Goal: Transaction & Acquisition: Purchase product/service

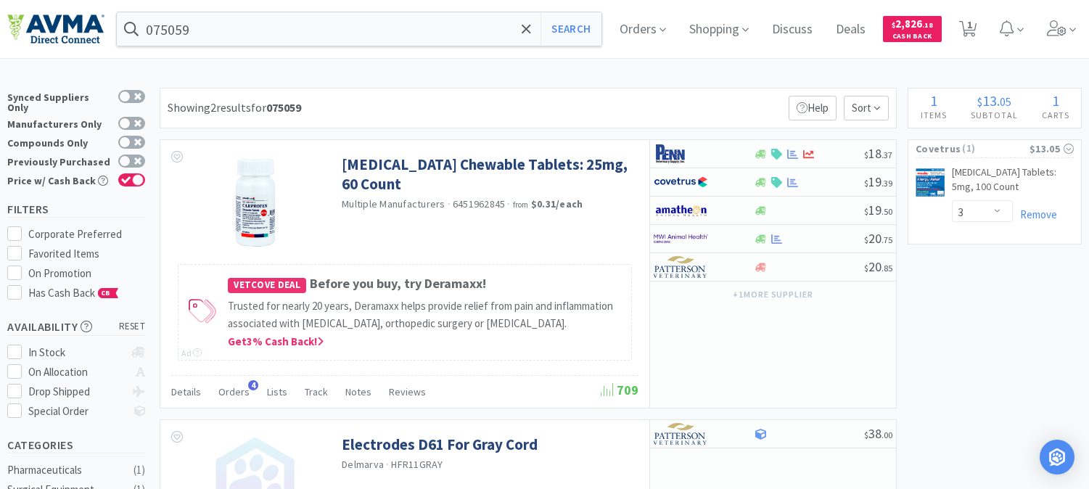
select select "3"
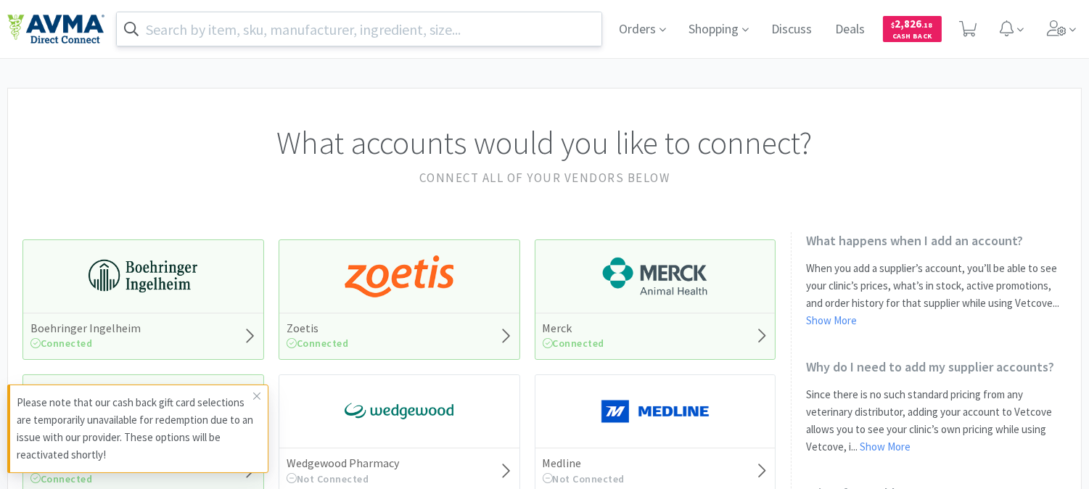
click at [516, 30] on input "text" at bounding box center [359, 28] width 484 height 33
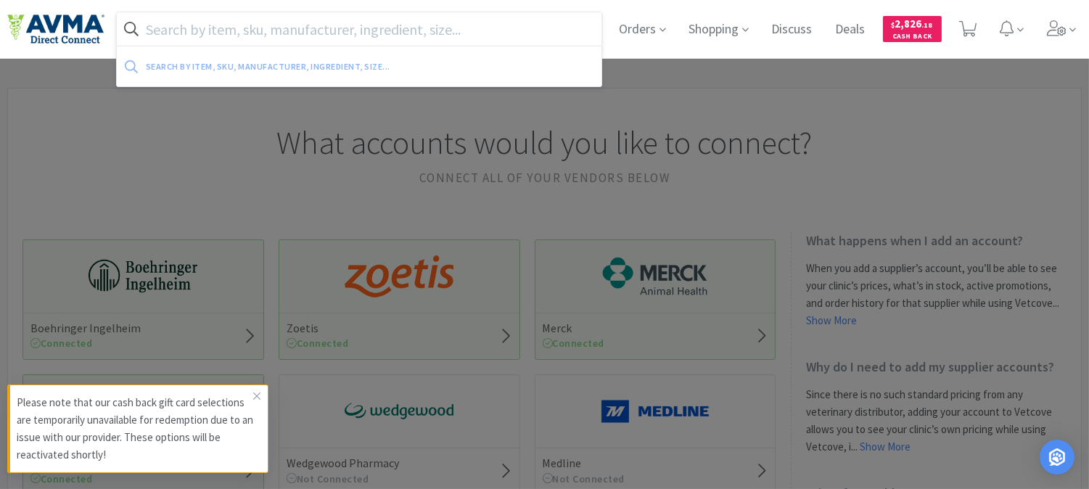
paste input "083284"
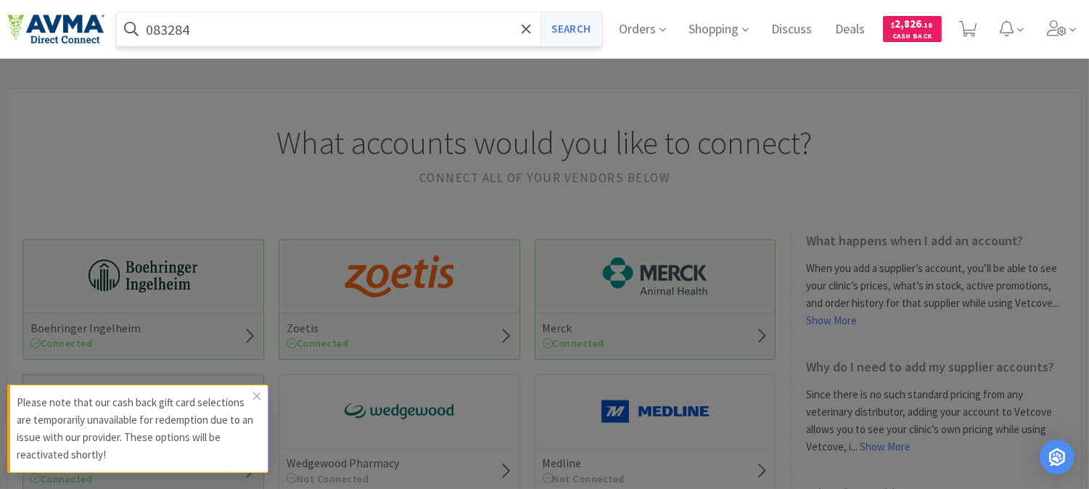
type input "083284"
click at [574, 16] on button "Search" at bounding box center [570, 28] width 60 height 33
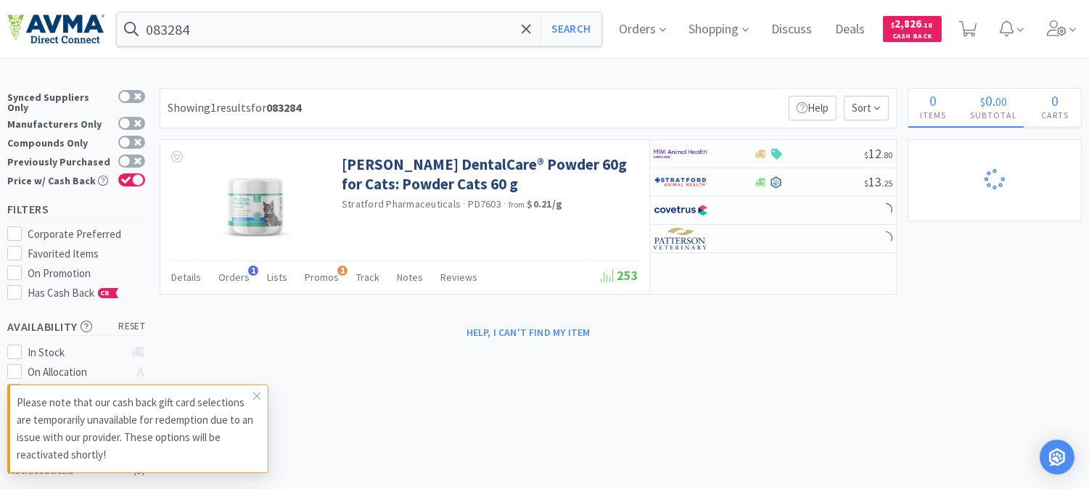
select select "3"
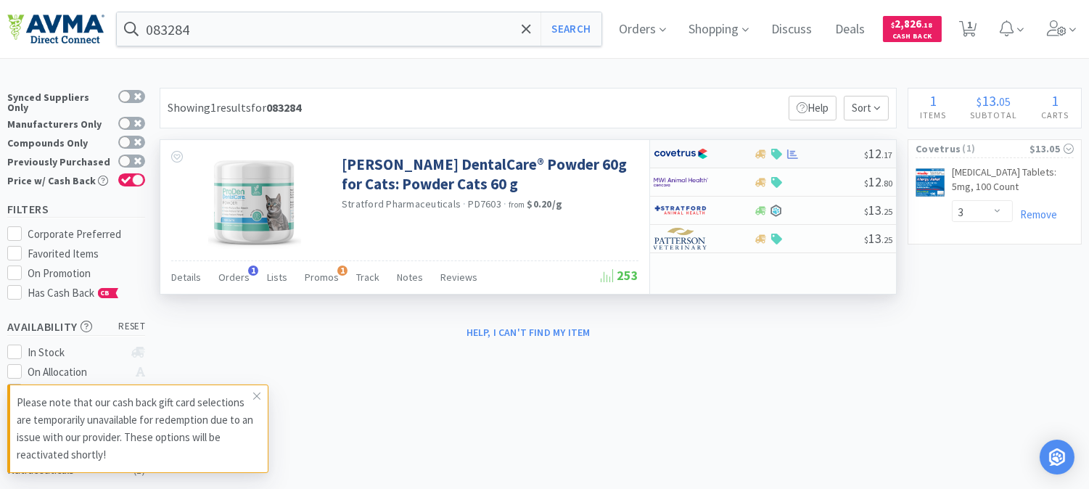
click at [672, 153] on img at bounding box center [680, 154] width 54 height 22
select select "1"
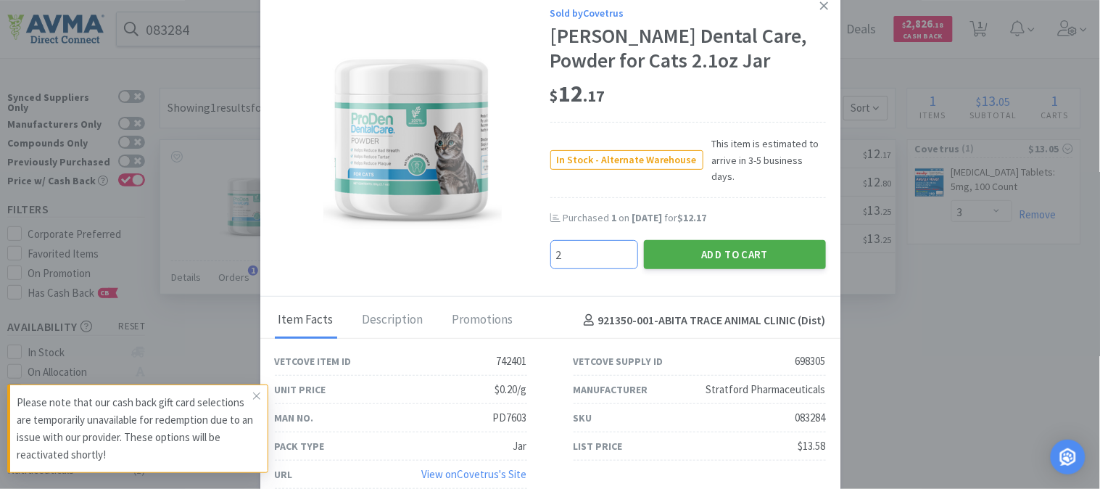
type input "2"
click at [701, 241] on button "Add to Cart" at bounding box center [735, 254] width 182 height 29
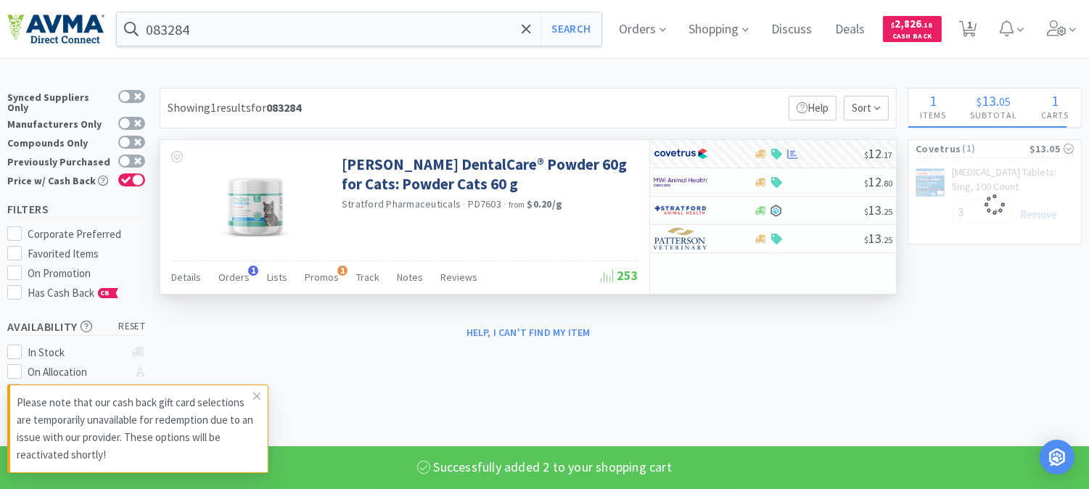
select select "2"
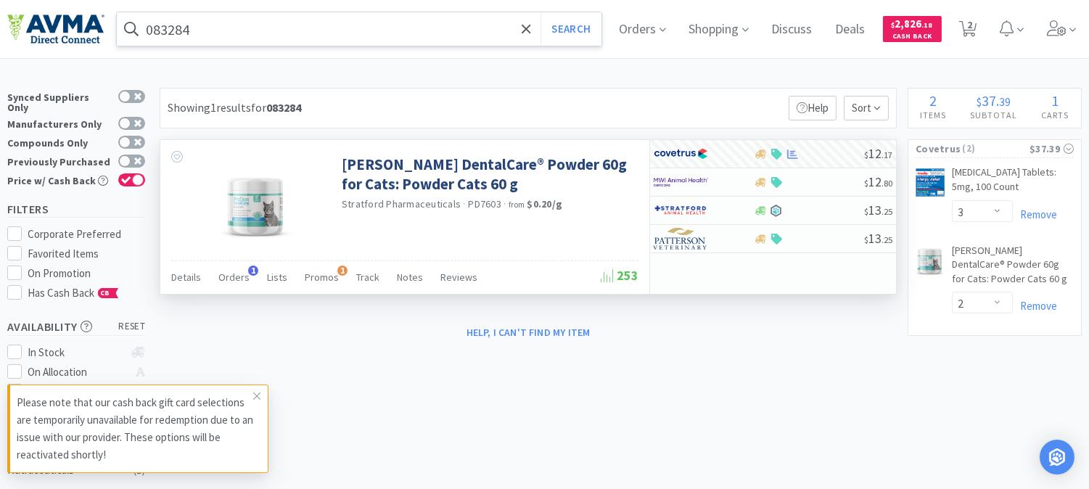
click at [239, 37] on input "083284" at bounding box center [359, 28] width 484 height 33
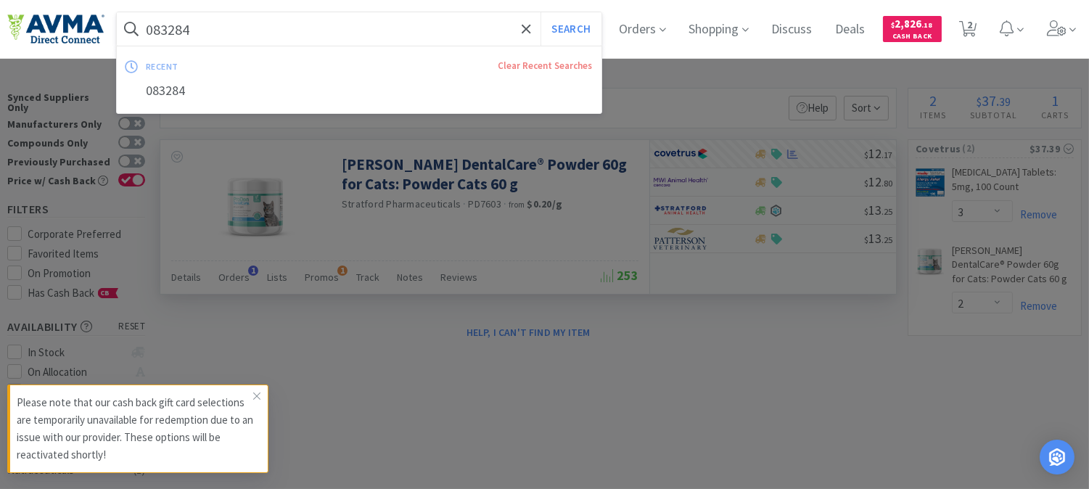
paste input "PVS8920"
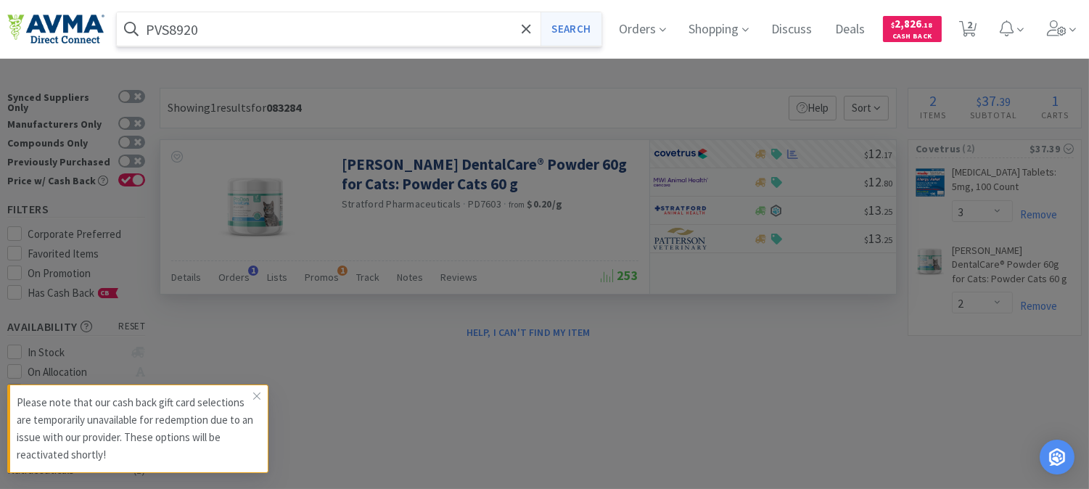
type input "PVS8920"
click at [588, 20] on button "Search" at bounding box center [570, 28] width 60 height 33
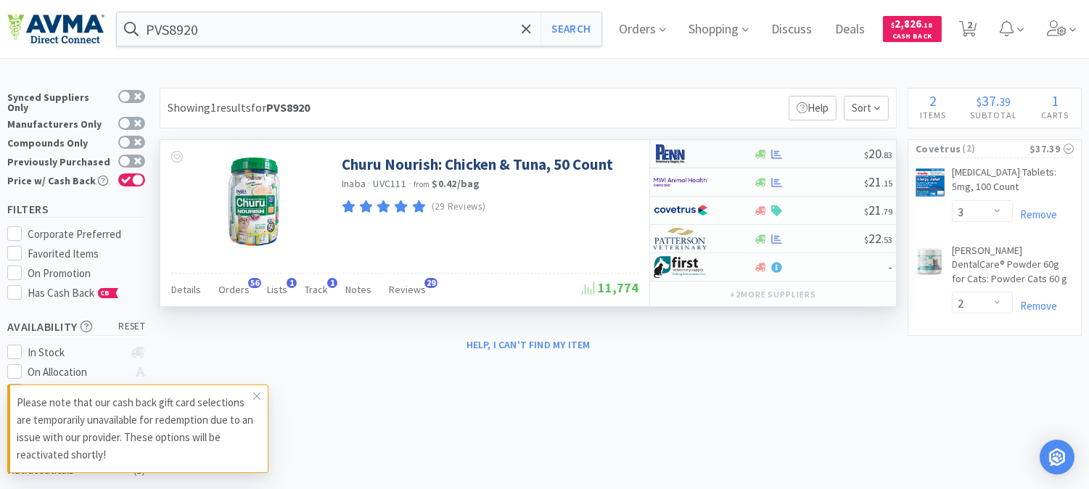
click at [672, 157] on img at bounding box center [680, 154] width 54 height 22
select select "1"
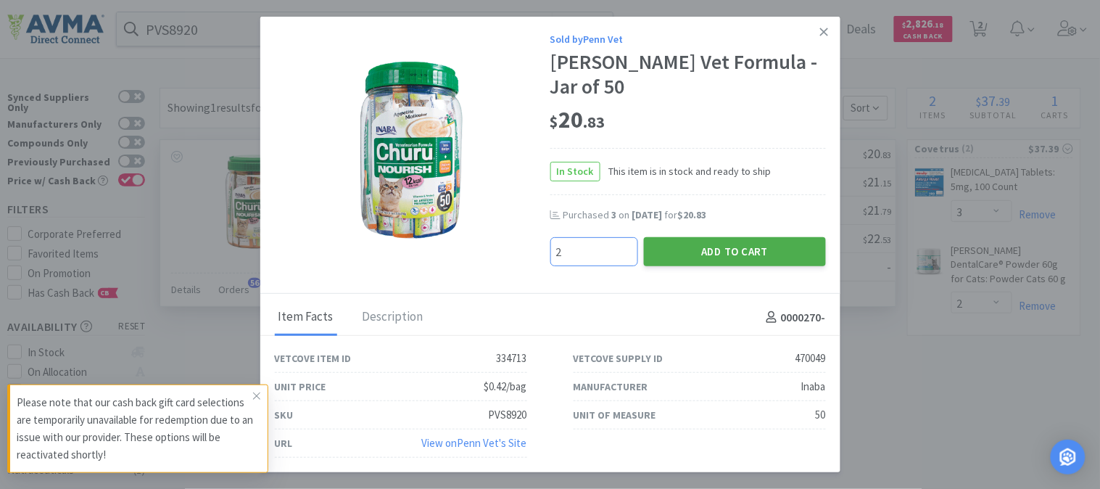
type input "2"
click at [707, 240] on button "Add to Cart" at bounding box center [735, 251] width 182 height 29
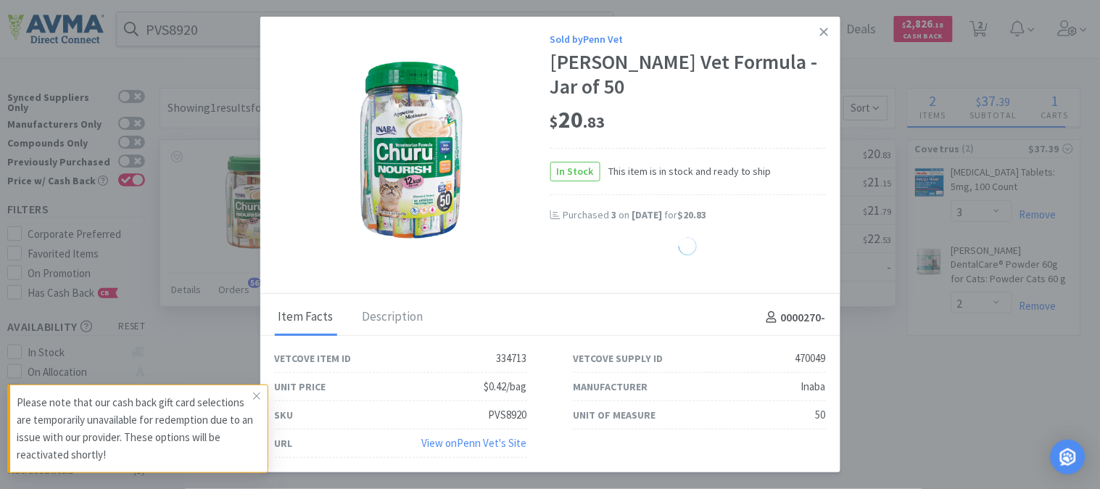
select select "2"
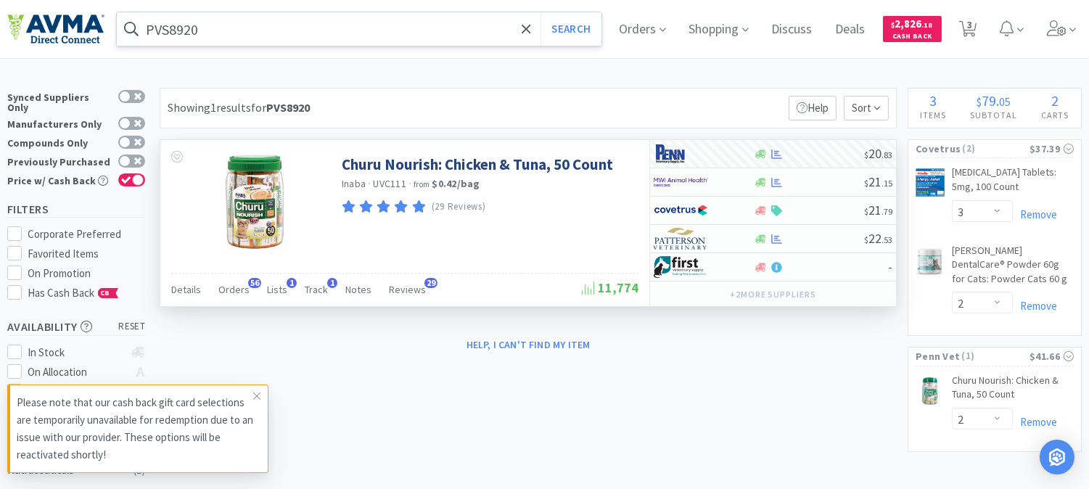
click at [262, 40] on input "PVS8920" at bounding box center [359, 28] width 484 height 33
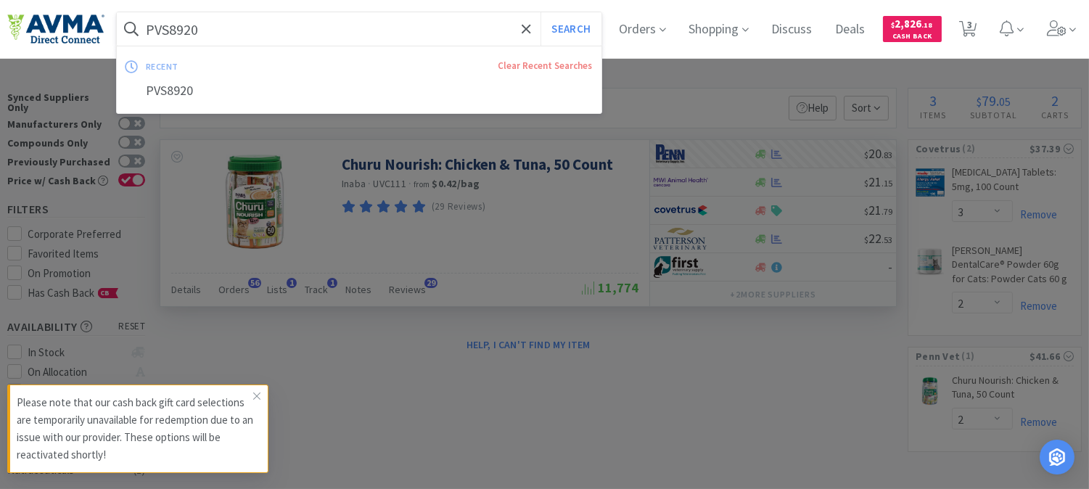
paste input "616"
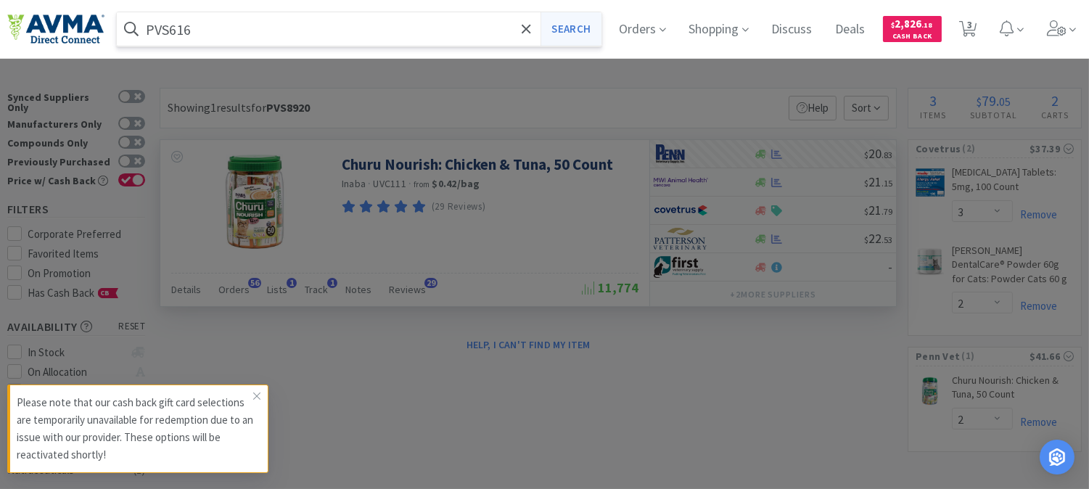
click at [582, 31] on button "Search" at bounding box center [570, 28] width 60 height 33
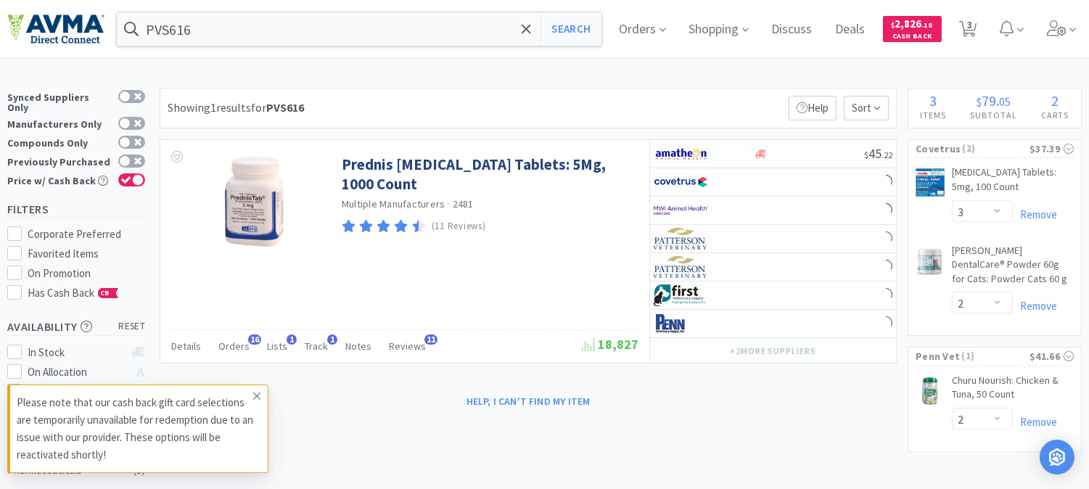
click at [255, 399] on icon at bounding box center [256, 396] width 9 height 12
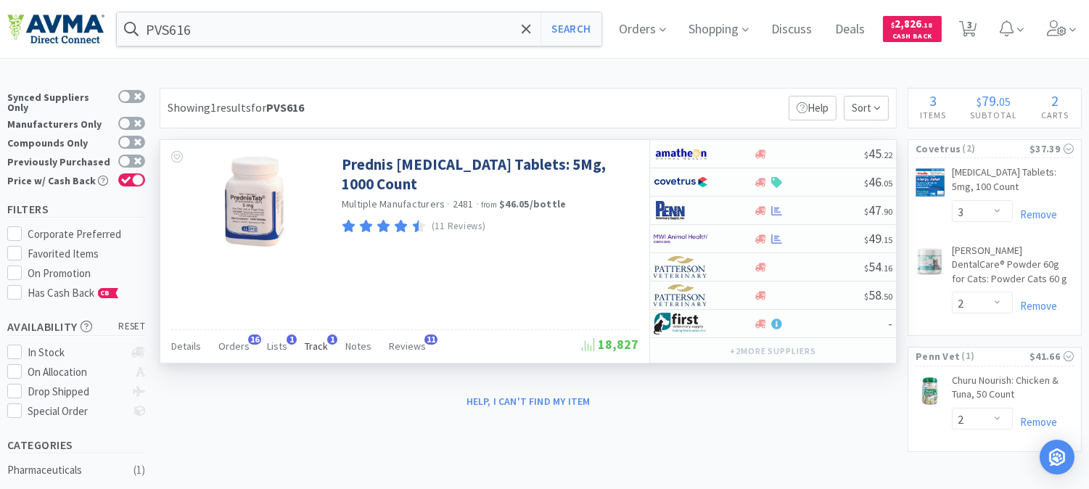
click at [314, 348] on span "Track" at bounding box center [316, 345] width 23 height 13
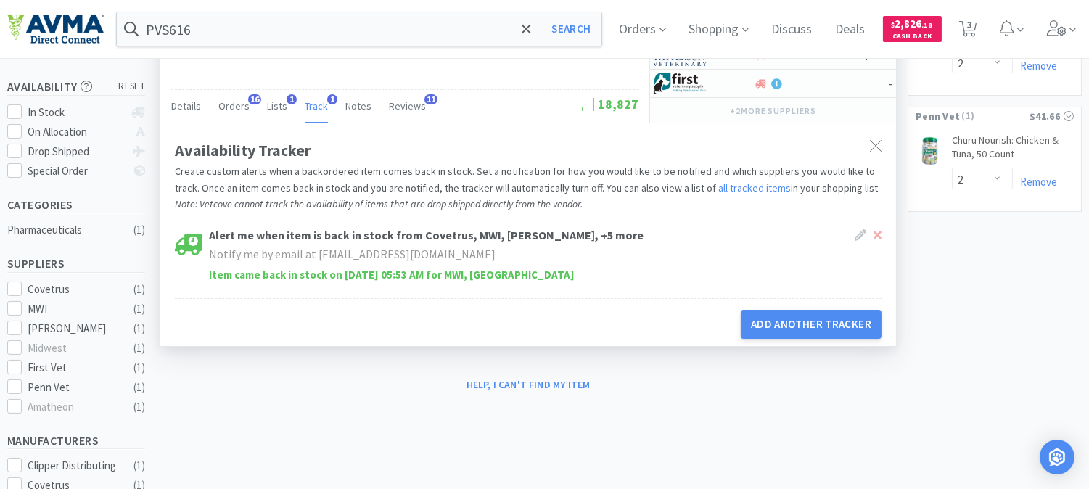
scroll to position [241, 0]
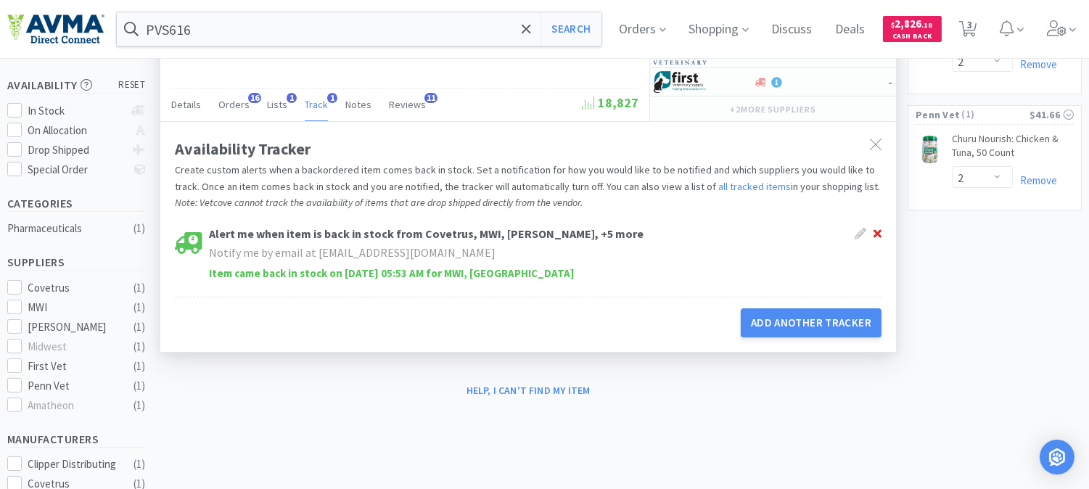
click at [880, 236] on icon at bounding box center [877, 234] width 8 height 12
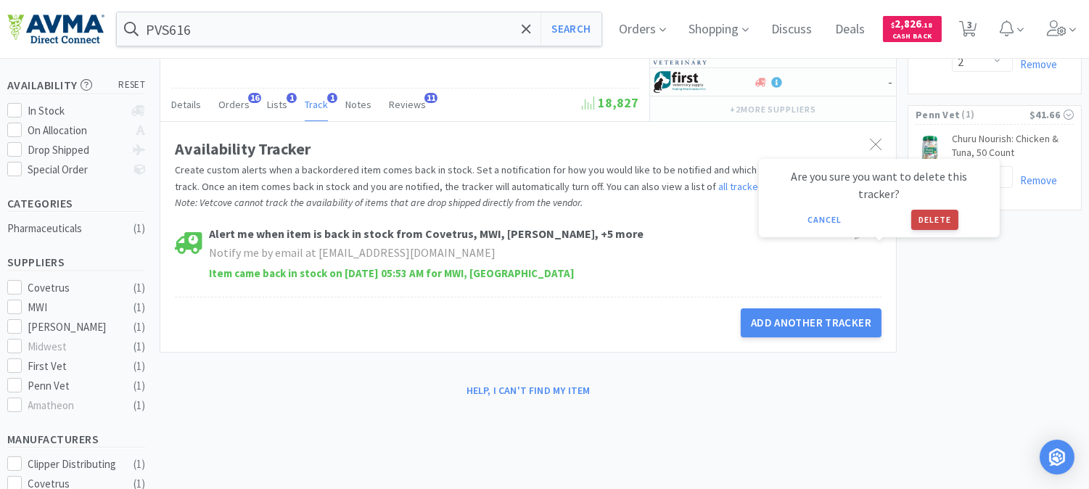
click at [929, 210] on button "Delete" at bounding box center [934, 220] width 47 height 20
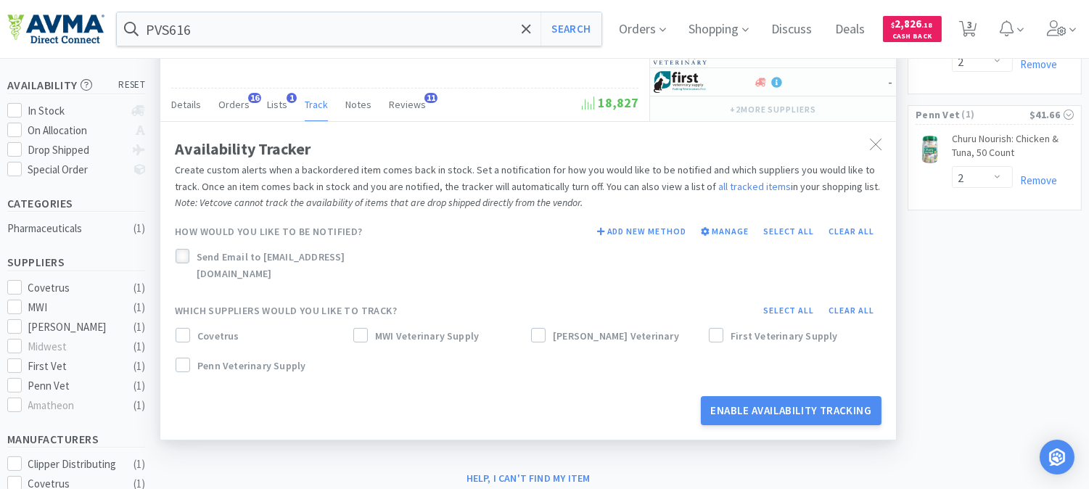
click at [182, 255] on icon at bounding box center [182, 257] width 10 height 10
click at [780, 300] on button "Select all" at bounding box center [789, 310] width 66 height 20
click at [717, 332] on icon at bounding box center [715, 335] width 9 height 7
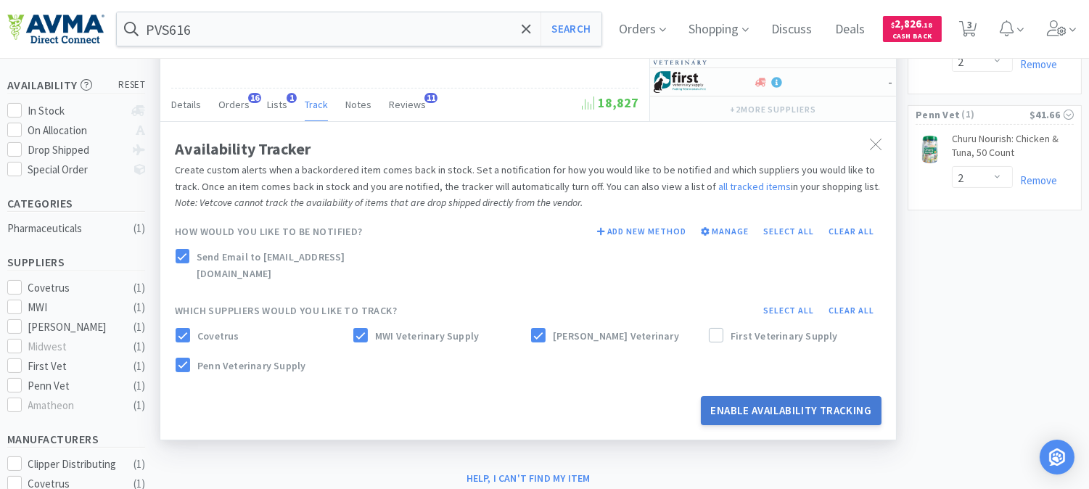
click at [774, 396] on button "Enable Availability Tracking" at bounding box center [791, 410] width 181 height 29
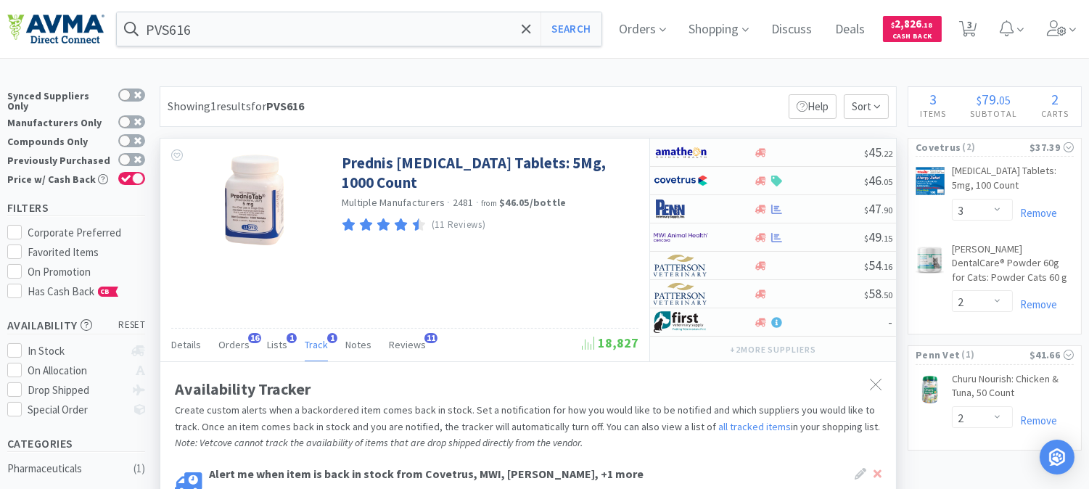
scroll to position [0, 0]
click at [235, 26] on input "PVS616" at bounding box center [359, 28] width 484 height 33
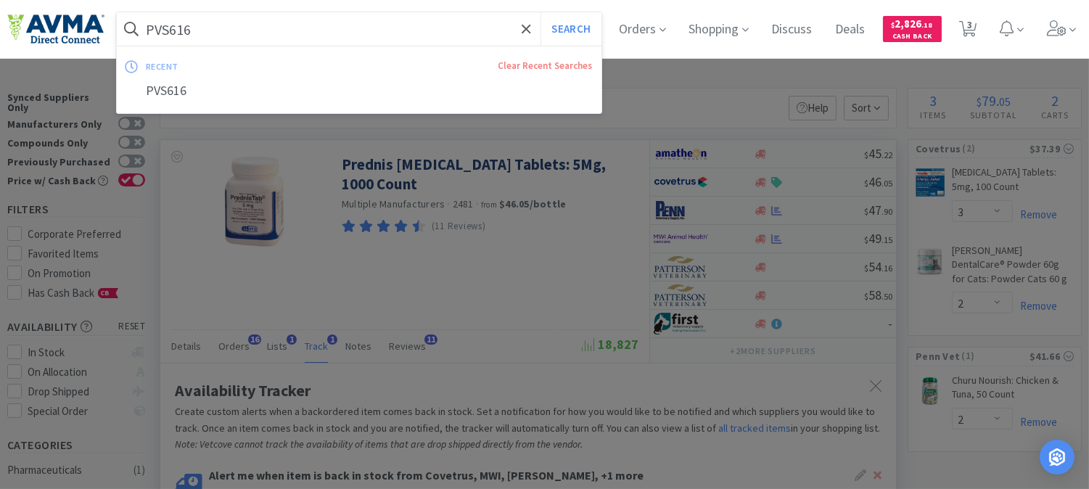
paste input "100141"
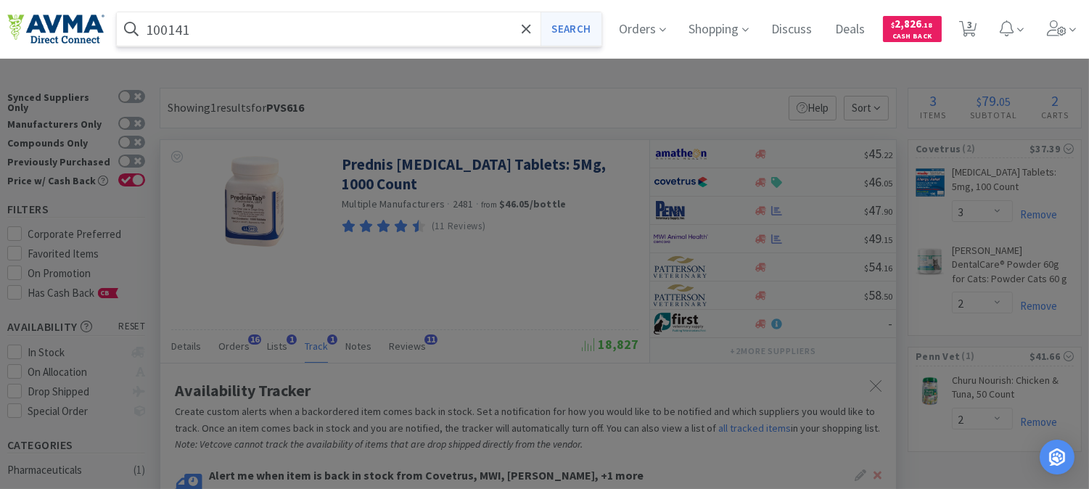
type input "100141"
click at [577, 31] on button "Search" at bounding box center [570, 28] width 60 height 33
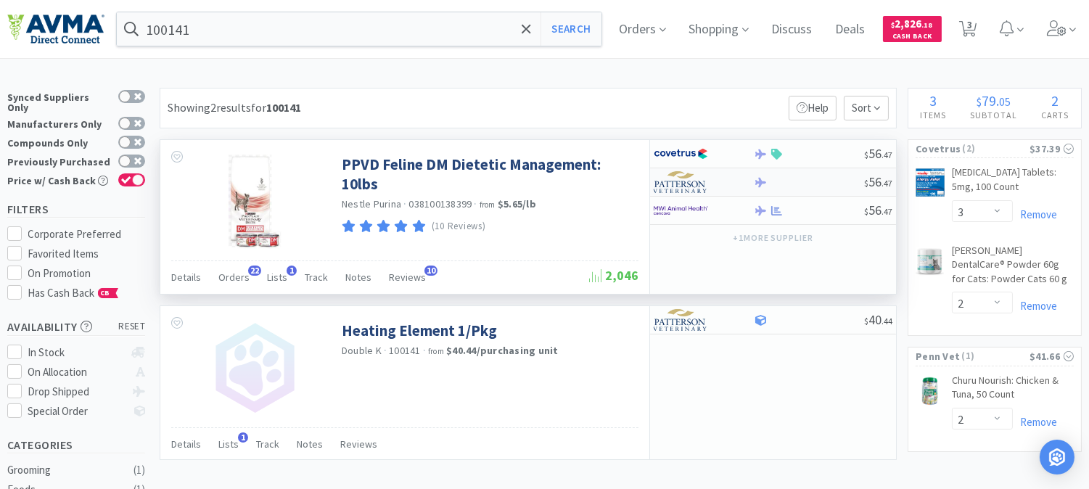
click at [684, 183] on img at bounding box center [680, 182] width 54 height 22
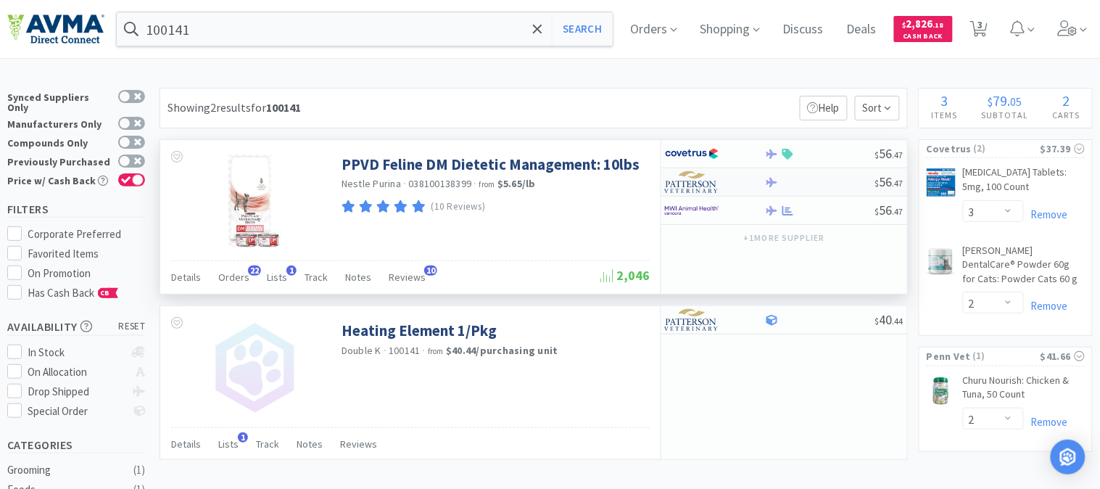
select select "1"
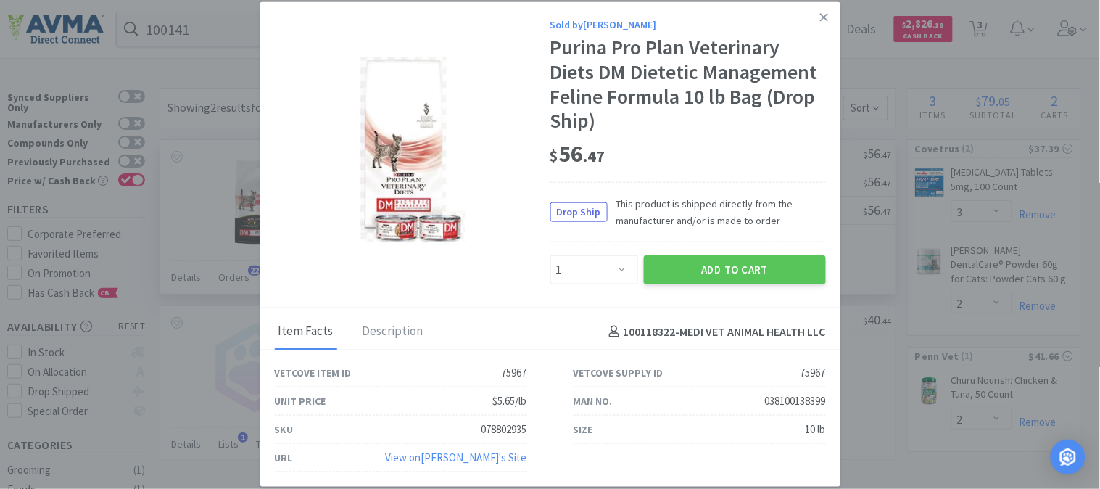
click at [501, 431] on div "078802935" at bounding box center [505, 429] width 46 height 17
copy div "078802935"
click at [730, 270] on button "Add to Cart" at bounding box center [735, 269] width 182 height 29
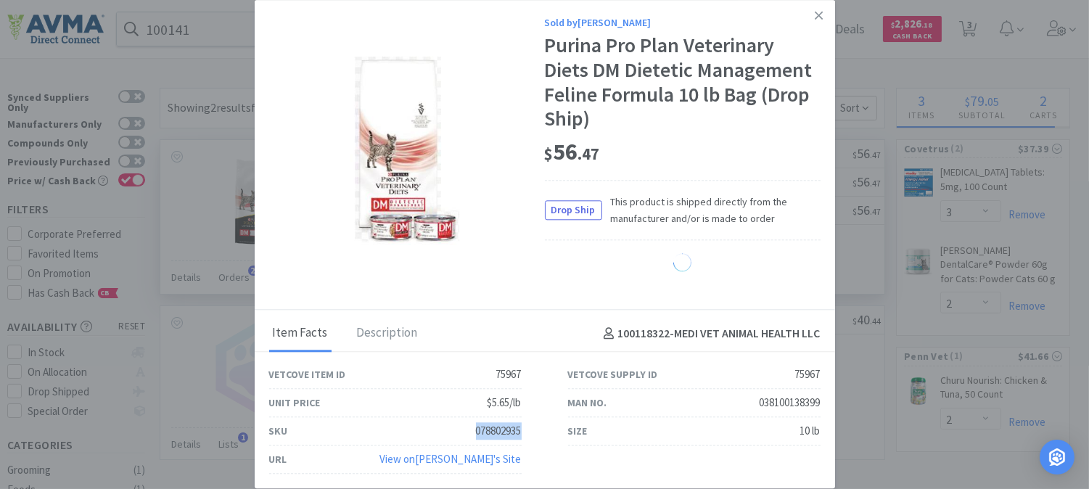
select select "1"
